Goal: Book appointment/travel/reservation

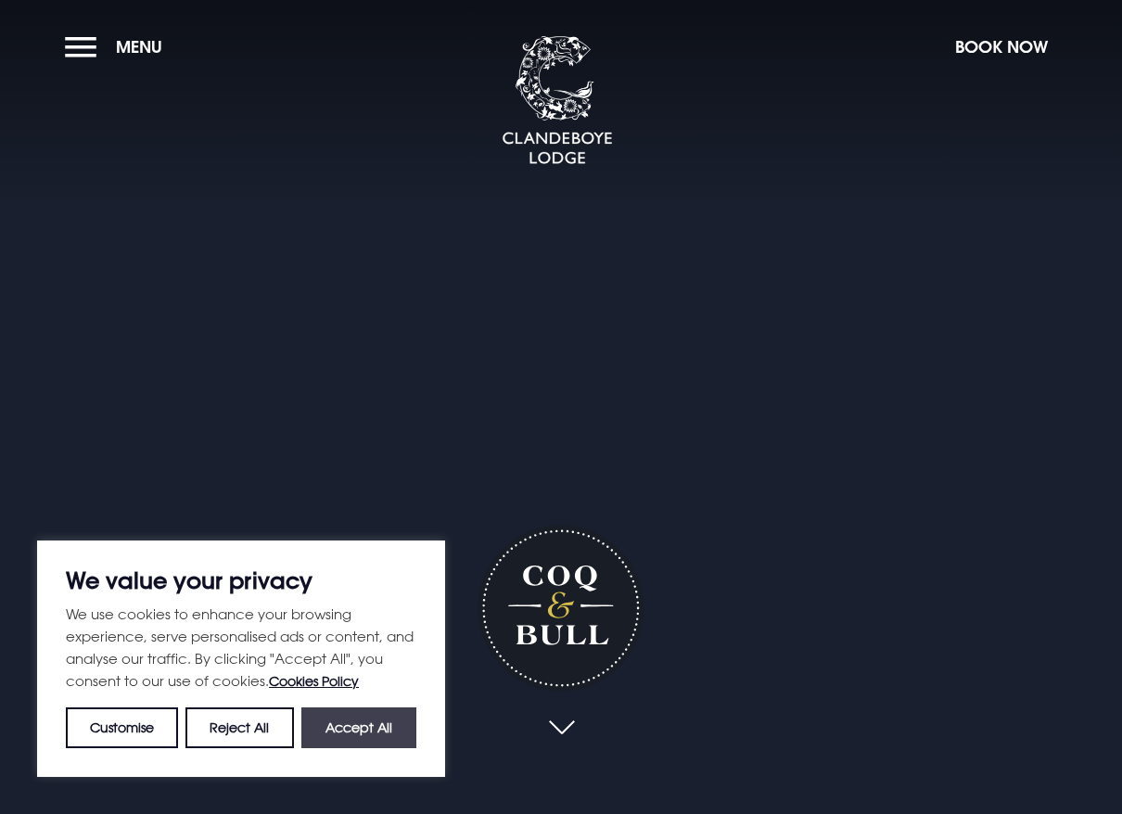
click at [363, 726] on button "Accept All" at bounding box center [358, 728] width 115 height 41
checkbox input "true"
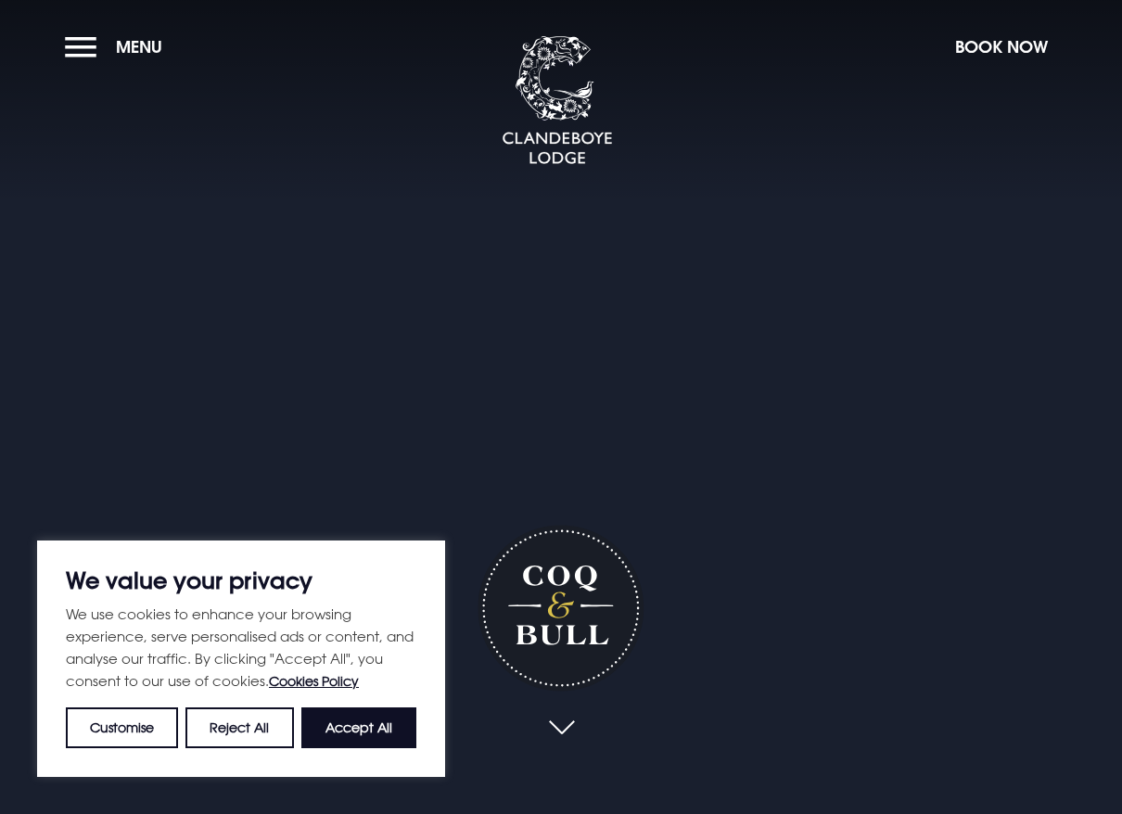
checkbox input "true"
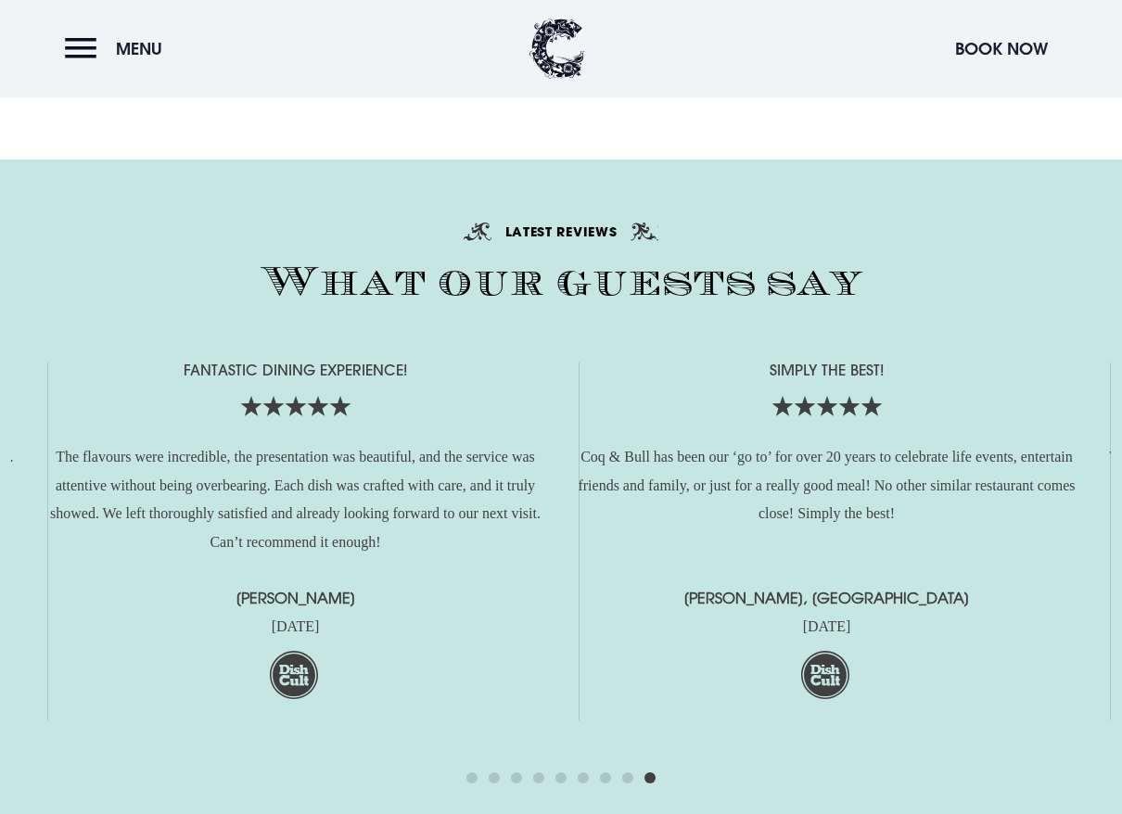
scroll to position [3900, 0]
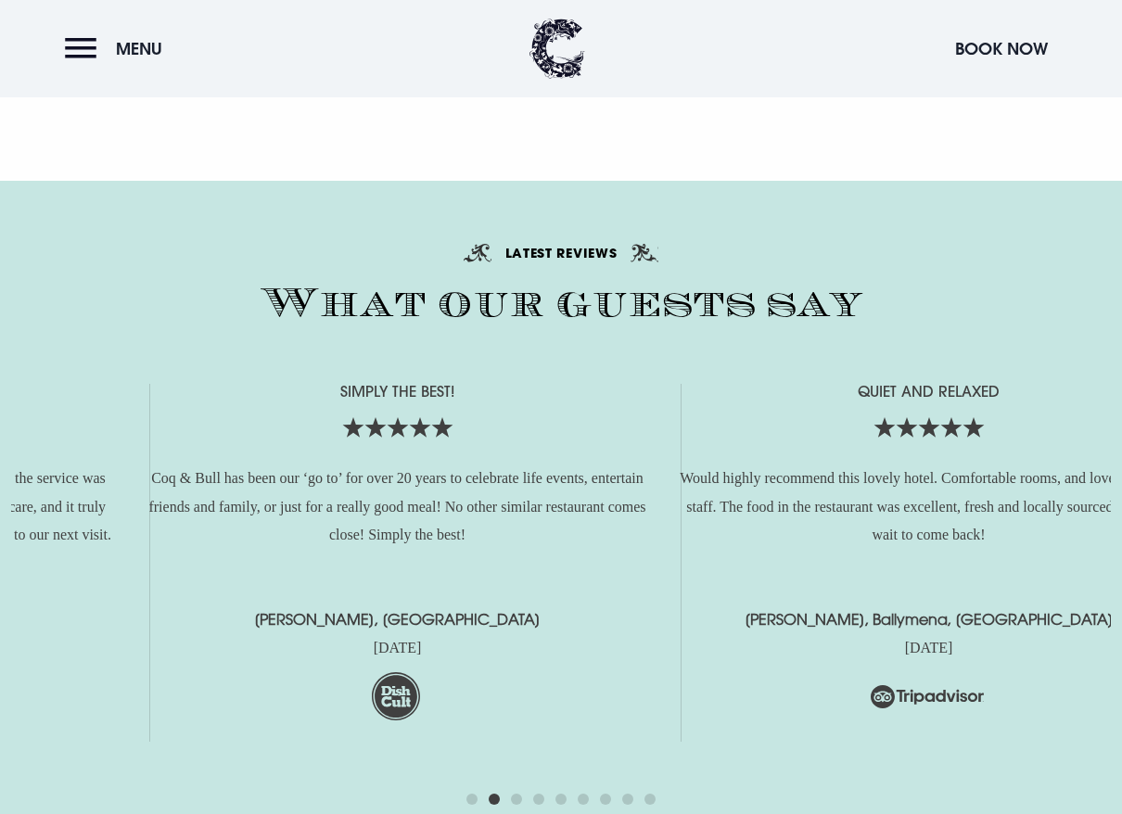
click at [1028, 384] on div "Quiet and relaxed" at bounding box center [928, 424] width 513 height 81
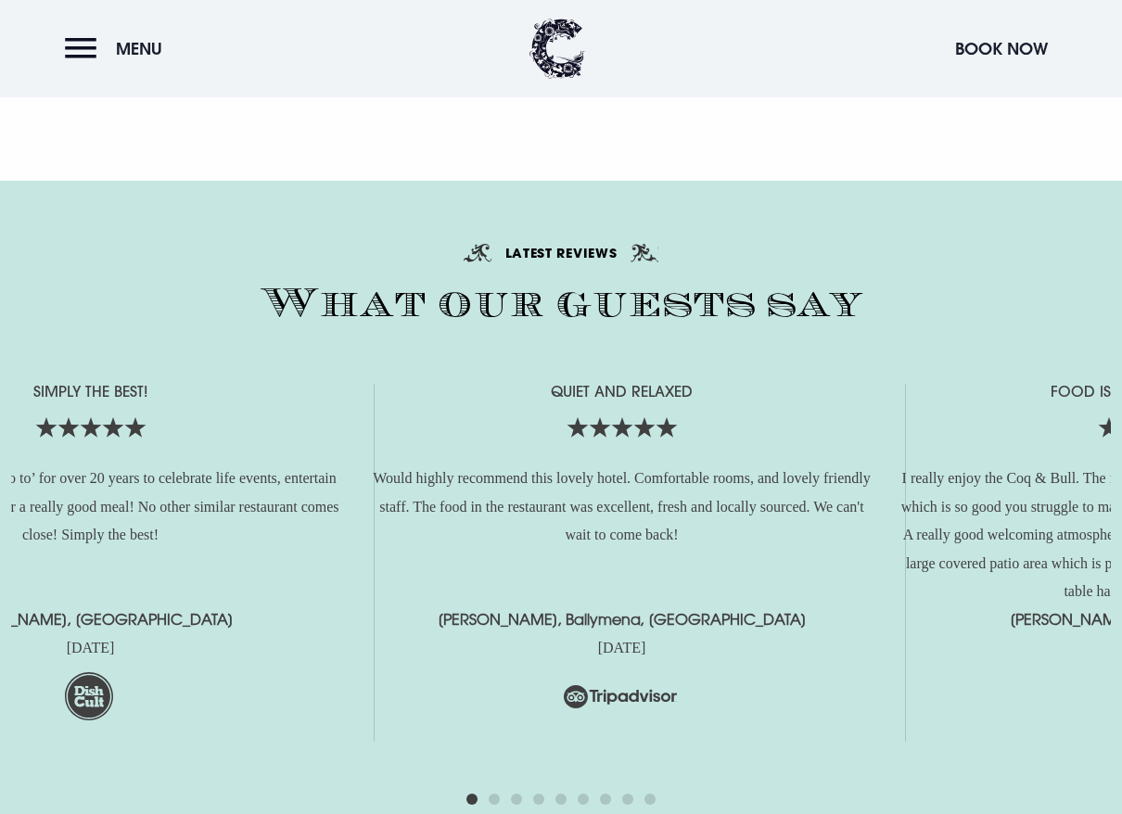
click at [365, 420] on div "Quiet and relaxed Would highly recommend this lovely hotel. Comfortable rooms, …" at bounding box center [621, 563] width 513 height 358
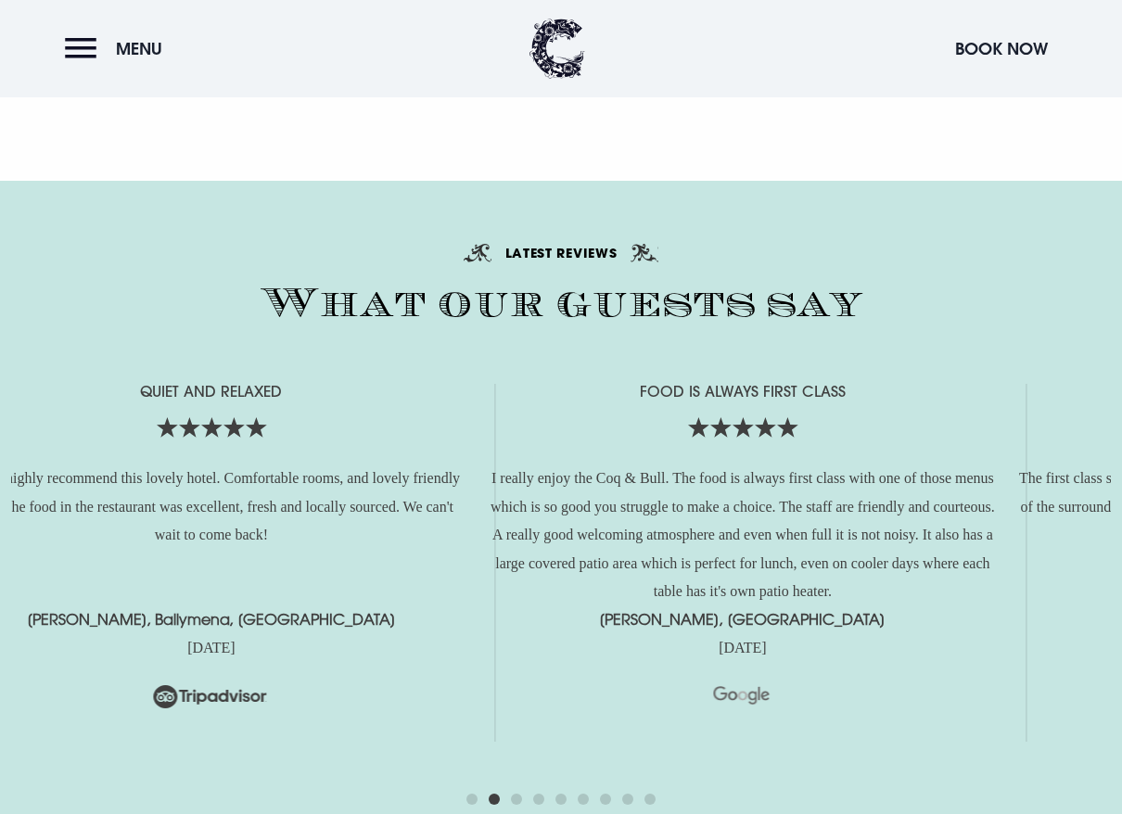
click at [486, 485] on p "I really enjoy the Coq & Bull. The food is always first class with one of those…" at bounding box center [742, 535] width 513 height 141
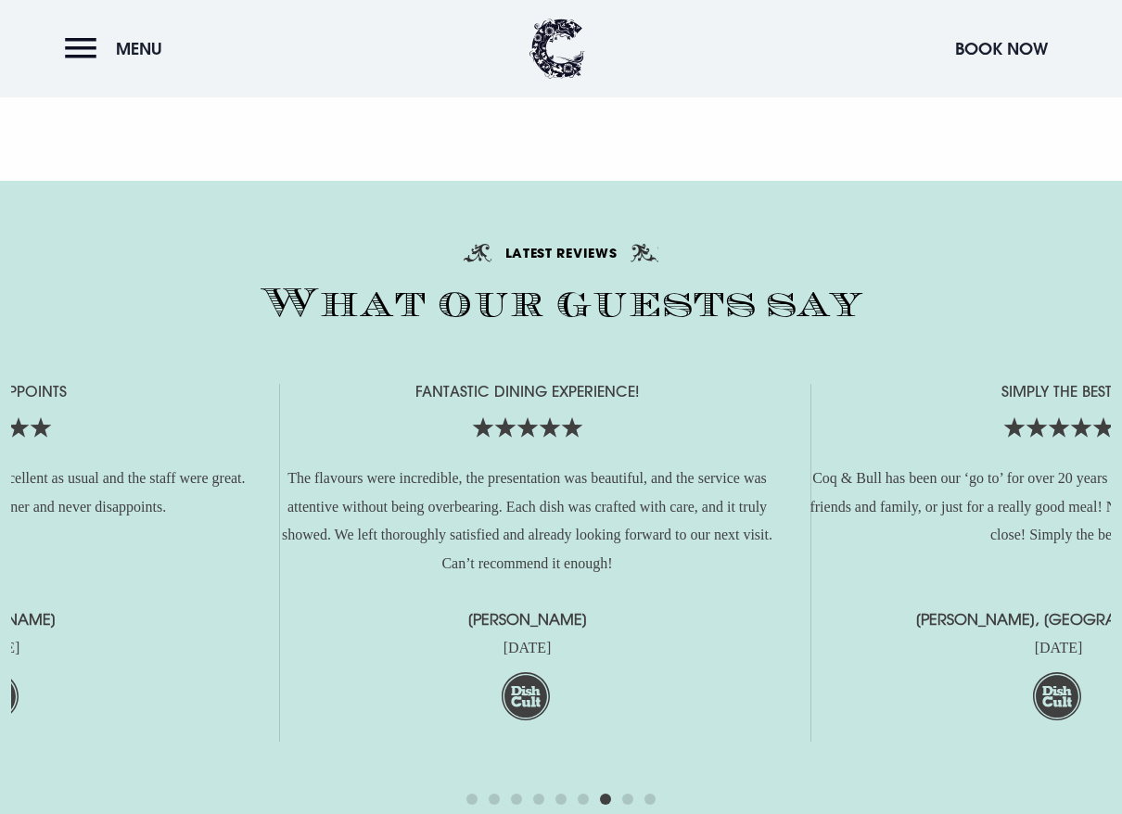
click at [113, 375] on div "What our guests say Latest Reviews Never disappoints Fantastic meal with the fa…" at bounding box center [561, 512] width 1100 height 553
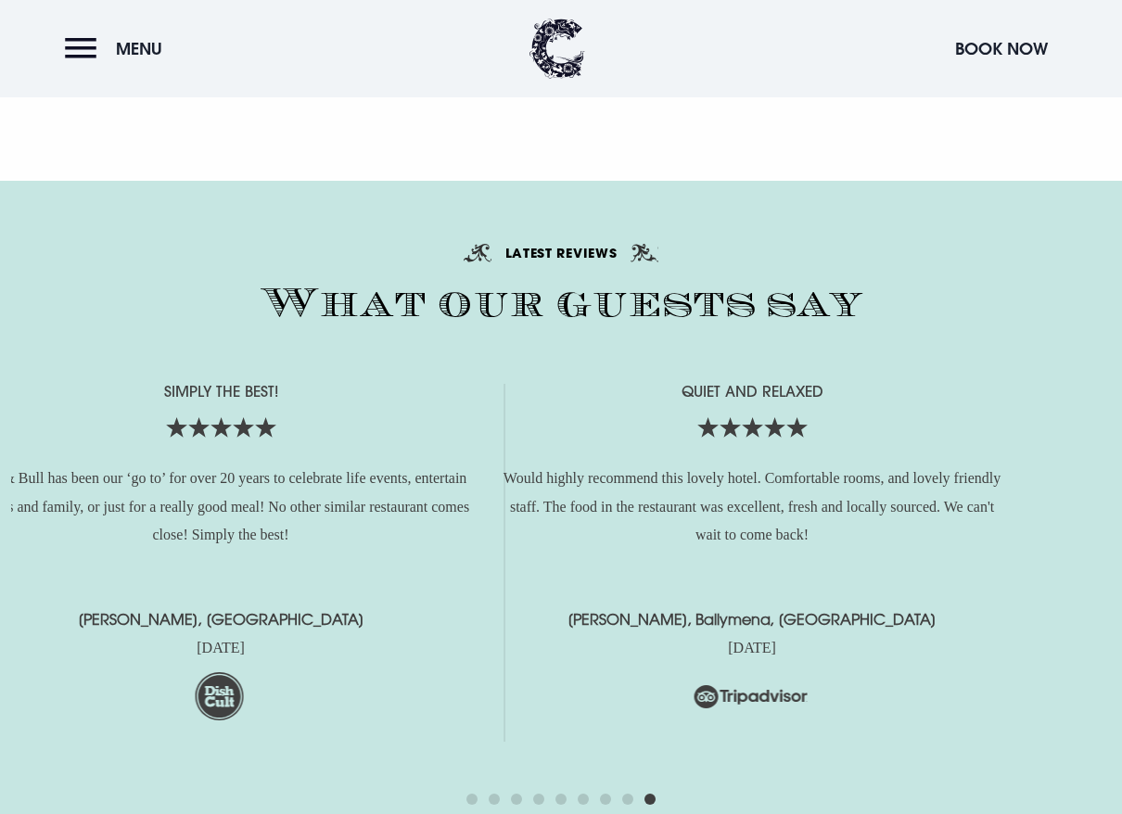
click at [209, 487] on p "Coq & Bull has been our ‘go to’ for over 20 years to celebrate life events, ent…" at bounding box center [221, 507] width 513 height 84
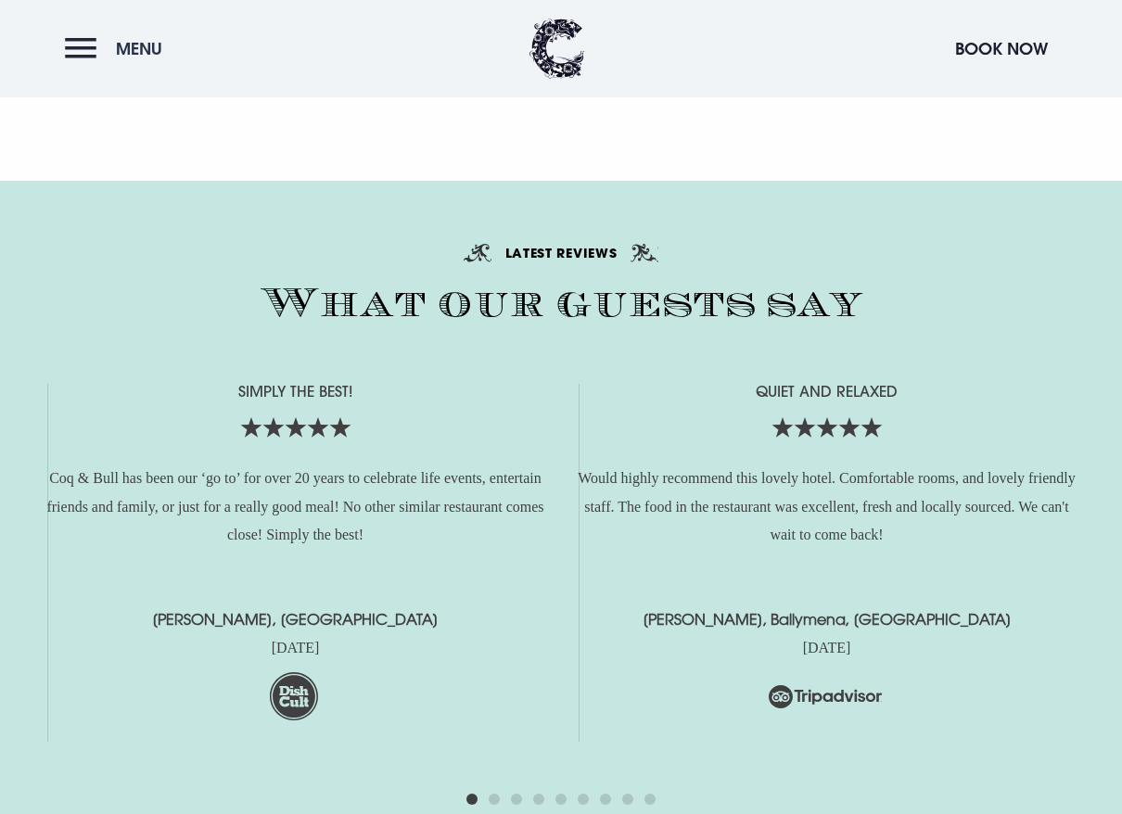
click at [137, 48] on span "Menu" at bounding box center [139, 48] width 46 height 21
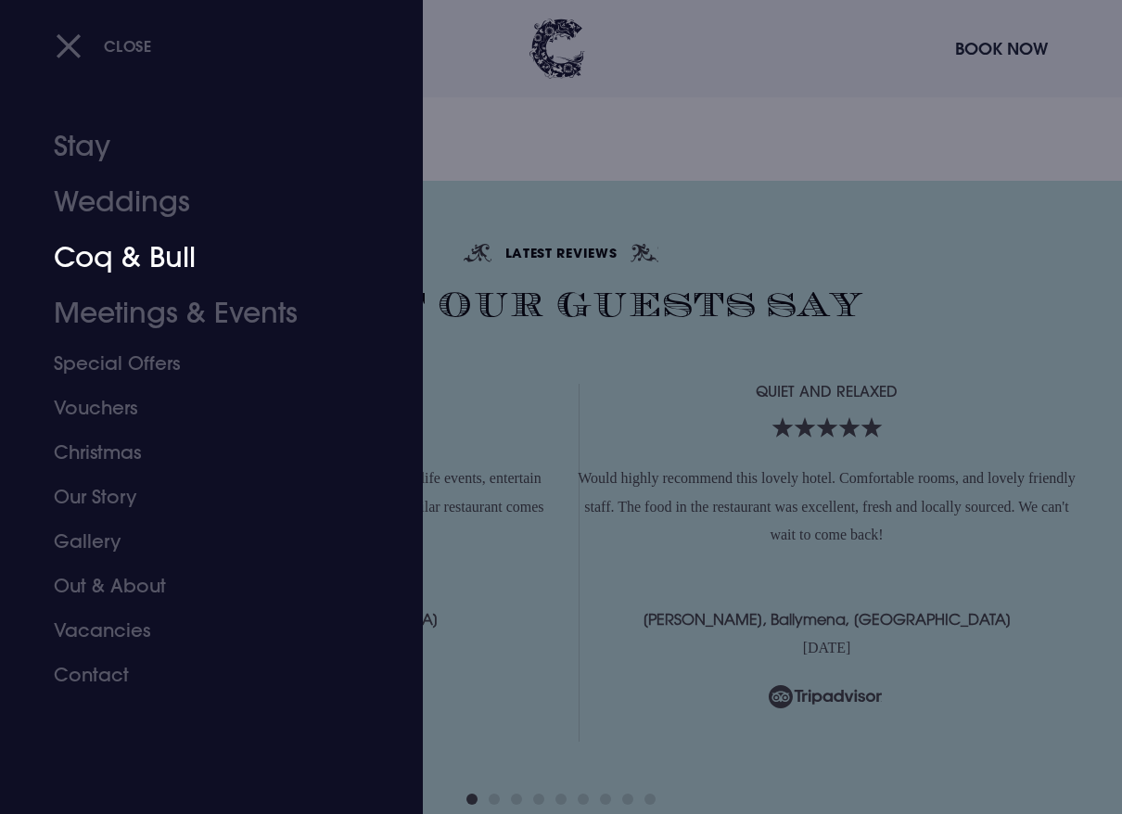
click at [147, 259] on link "Coq & Bull" at bounding box center [199, 258] width 290 height 56
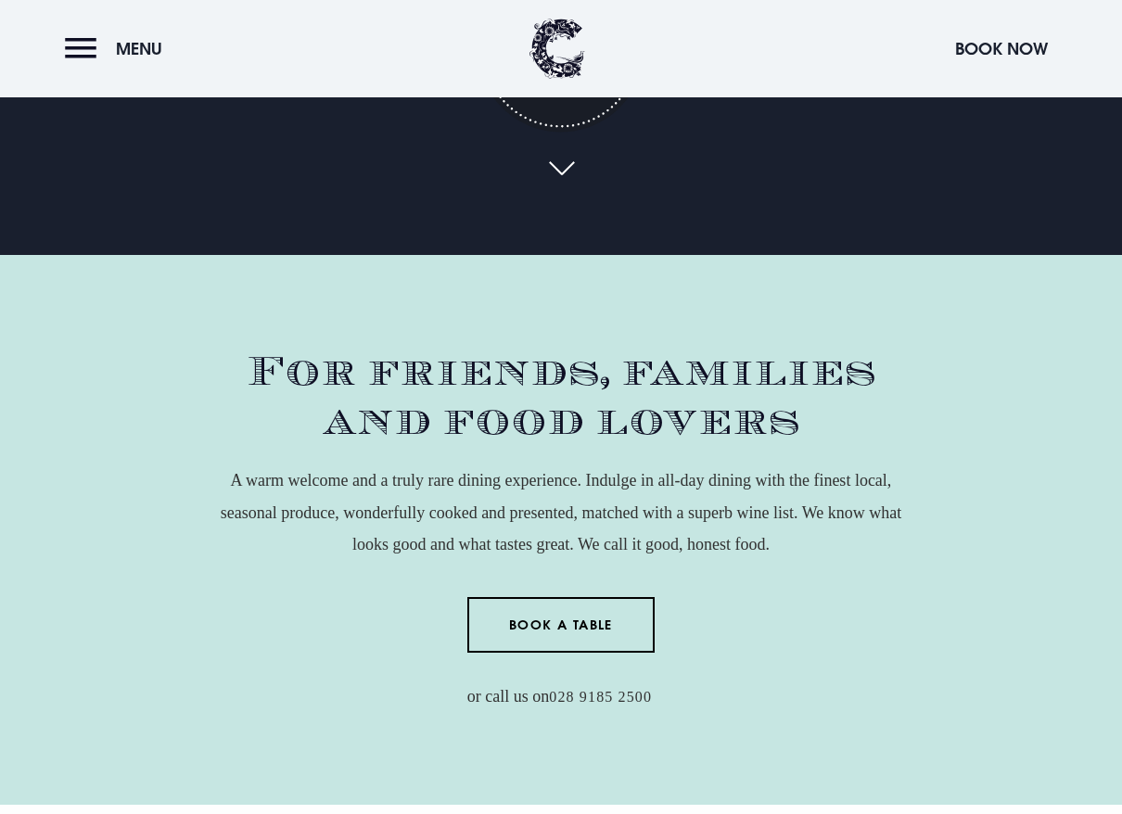
scroll to position [742, 0]
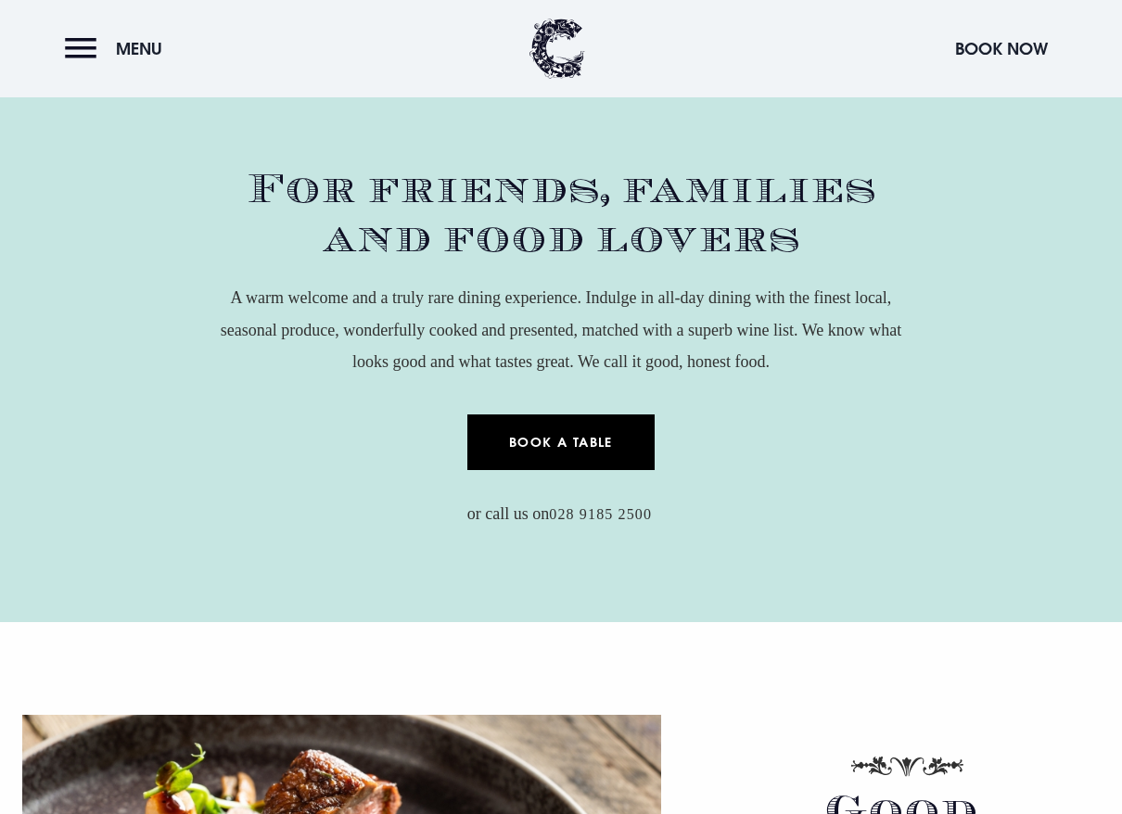
click at [562, 445] on link "Book a Table" at bounding box center [561, 443] width 188 height 56
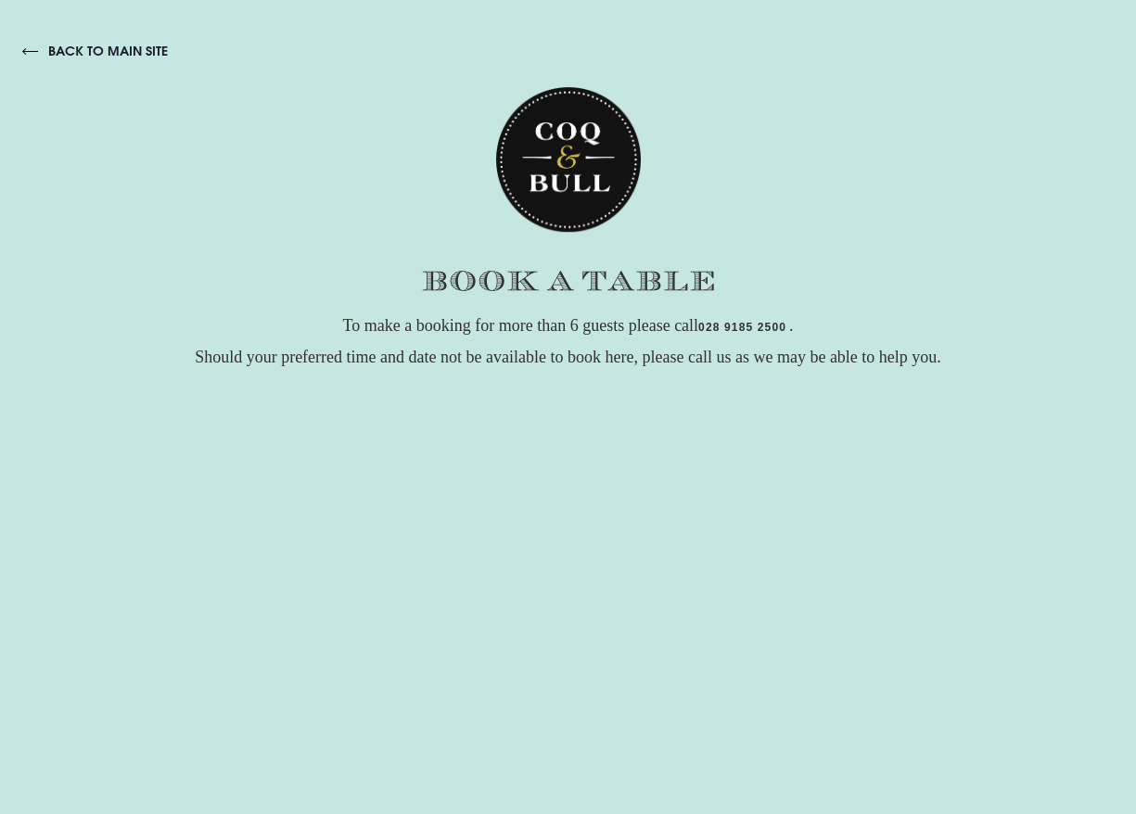
scroll to position [185, 0]
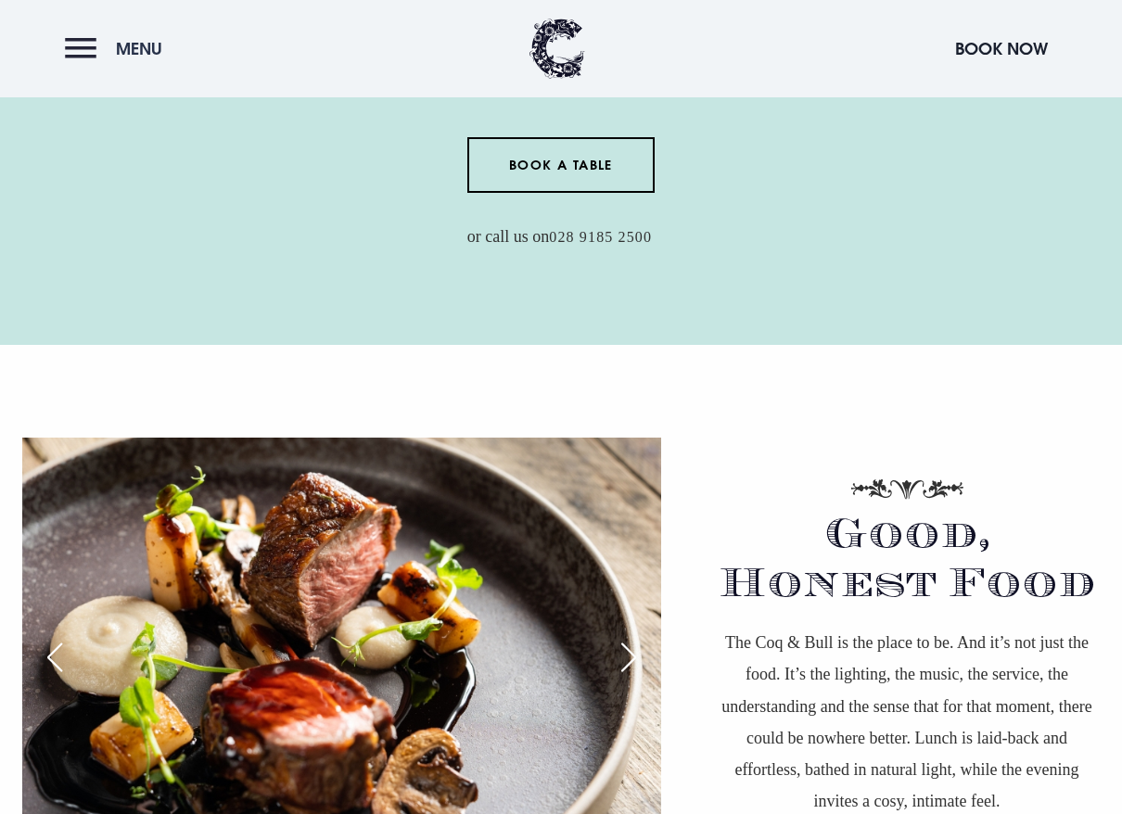
scroll to position [1020, 0]
